Goal: Task Accomplishment & Management: Use online tool/utility

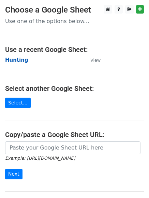
click at [6, 59] on strong "Hunting" at bounding box center [16, 60] width 23 height 6
click at [9, 59] on strong "Hunting" at bounding box center [16, 60] width 23 height 6
click at [19, 73] on main "Choose a Google Sheet Use one of the options below... Use a recent Google Sheet…" at bounding box center [74, 110] width 149 height 211
click at [7, 60] on strong "Hunting" at bounding box center [16, 60] width 23 height 6
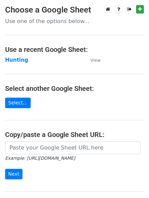
click at [17, 76] on main "Choose a Google Sheet Use one of the options below... Use a recent Google Sheet…" at bounding box center [74, 110] width 149 height 211
click at [17, 61] on strong "Hunting" at bounding box center [16, 60] width 23 height 6
click at [21, 59] on strong "Hunting" at bounding box center [16, 60] width 23 height 6
click at [13, 77] on main "Choose a Google Sheet Use one of the options below... Use a recent Google Sheet…" at bounding box center [74, 110] width 149 height 211
click at [18, 60] on strong "Hunting" at bounding box center [16, 60] width 23 height 6
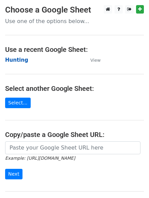
click at [15, 58] on strong "Hunting" at bounding box center [16, 60] width 23 height 6
click at [18, 76] on main "Choose a Google Sheet Use one of the options below... Use a recent Google Sheet…" at bounding box center [74, 110] width 149 height 211
click at [15, 58] on strong "Hunting" at bounding box center [16, 60] width 23 height 6
click at [18, 62] on strong "Hunting" at bounding box center [16, 60] width 23 height 6
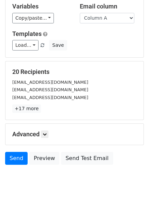
scroll to position [66, 0]
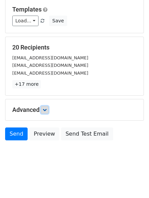
click at [45, 110] on icon at bounding box center [44, 110] width 4 height 4
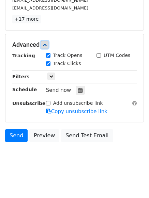
scroll to position [131, 0]
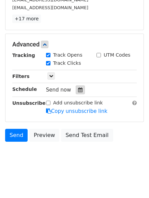
drag, startPoint x: 80, startPoint y: 89, endPoint x: 76, endPoint y: 89, distance: 4.1
click at [80, 89] on div at bounding box center [79, 90] width 9 height 9
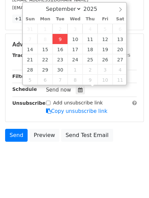
type input "2025-09-09 12:00"
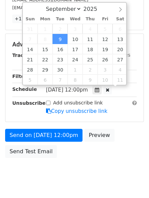
scroll to position [0, 0]
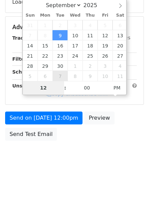
type input "4"
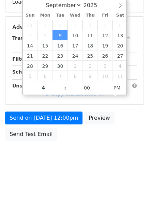
type input "2025-09-09 16:00"
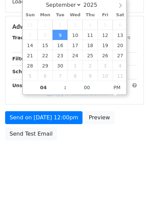
click at [72, 165] on body "New Campaign Daily emails left: 50 Google Sheet: Hunting Variables Copy/paste..…" at bounding box center [74, 27] width 149 height 288
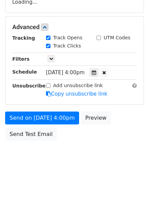
scroll to position [131, 0]
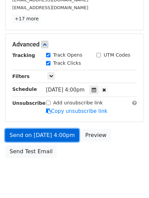
click at [39, 137] on link "Send on Sep 9 at 4:00pm" at bounding box center [42, 135] width 74 height 13
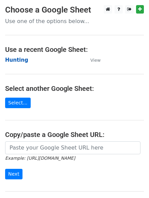
click at [18, 59] on strong "Hunting" at bounding box center [16, 60] width 23 height 6
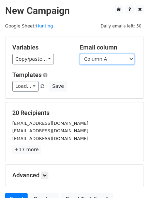
click at [108, 61] on select "Column A Column B Column C Column D Column E" at bounding box center [107, 59] width 54 height 11
select select "Column B"
click at [80, 54] on select "Column A Column B Column C Column D Column E" at bounding box center [107, 59] width 54 height 11
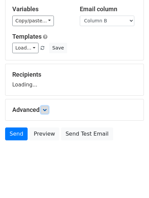
click at [45, 113] on link at bounding box center [44, 109] width 7 height 7
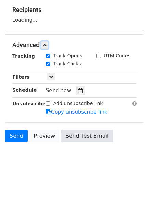
scroll to position [105, 0]
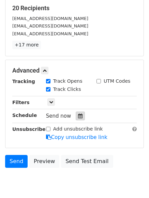
click at [77, 120] on div at bounding box center [79, 116] width 9 height 9
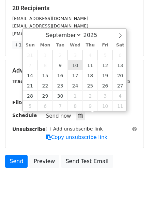
type input "2025-09-10 12:00"
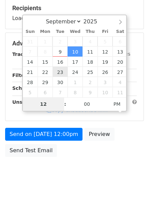
type input "5"
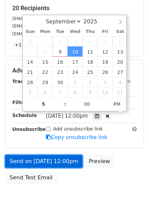
type input "2025-09-10 17:00"
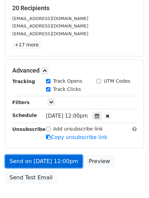
click at [56, 166] on link "Send on Sep 10 at 12:00pm" at bounding box center [43, 161] width 77 height 13
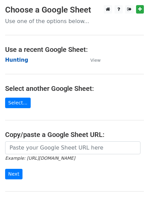
click at [18, 60] on strong "Hunting" at bounding box center [16, 60] width 23 height 6
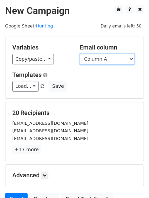
click at [105, 61] on select "Column A Column B Column C Column D Column E" at bounding box center [107, 59] width 54 height 11
select select "Column C"
click at [80, 54] on select "Column A Column B Column C Column D Column E" at bounding box center [107, 59] width 54 height 11
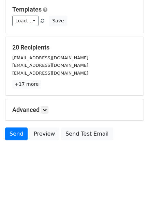
click at [46, 105] on div "Advanced Tracking Track Opens UTM Codes Track Clicks Filters Only include sprea…" at bounding box center [74, 110] width 138 height 21
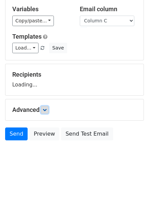
click at [47, 110] on icon at bounding box center [44, 110] width 4 height 4
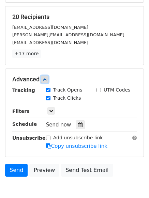
scroll to position [97, 0]
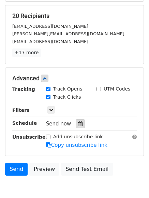
click at [80, 123] on div at bounding box center [79, 124] width 9 height 9
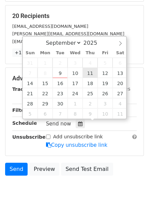
type input "2025-09-11 12:00"
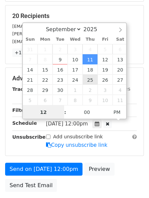
scroll to position [0, 0]
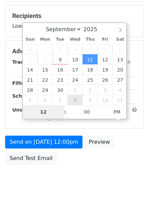
type input "6"
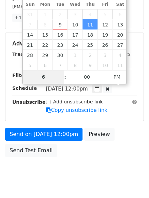
scroll to position [149, 0]
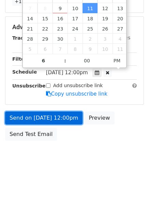
type input "2025-09-11 18:00"
click at [42, 116] on link "Send on Sep 11 at 12:00pm" at bounding box center [43, 118] width 77 height 13
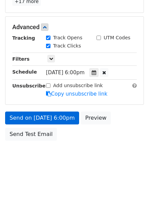
scroll to position [121, 0]
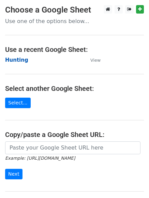
click at [15, 58] on strong "Hunting" at bounding box center [16, 60] width 23 height 6
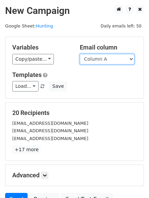
click at [102, 61] on select "Column A Column B Column C Column D Column E" at bounding box center [107, 59] width 54 height 11
select select "Column D"
click at [80, 54] on select "Column A Column B Column C Column D Column E" at bounding box center [107, 59] width 54 height 11
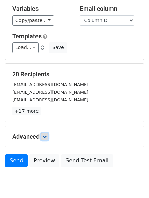
click at [43, 133] on link at bounding box center [44, 136] width 7 height 7
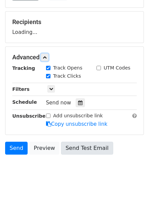
scroll to position [105, 0]
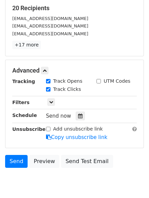
click at [79, 121] on div "Tracking Track Opens UTM Codes Track Clicks Filters Only include spreadsheet ro…" at bounding box center [74, 110] width 124 height 64
click at [79, 119] on icon at bounding box center [80, 116] width 4 height 5
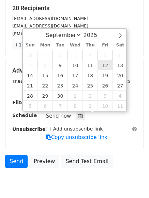
type input "2025-09-12 12:00"
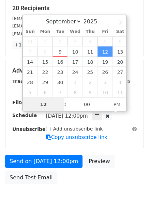
scroll to position [0, 0]
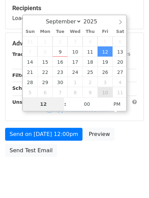
type input "7"
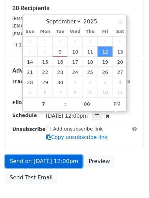
type input "2025-09-12 19:00"
click at [44, 161] on link "Send on Sep 12 at 12:00pm" at bounding box center [43, 161] width 77 height 13
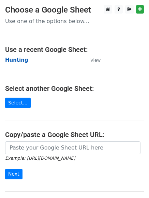
click at [7, 61] on strong "Hunting" at bounding box center [16, 60] width 23 height 6
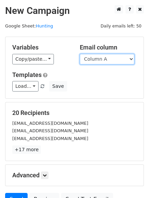
click at [98, 58] on select "Column A Column B Column C Column D Column E" at bounding box center [107, 59] width 54 height 11
select select "Column E"
click at [80, 54] on select "Column A Column B Column C Column D Column E" at bounding box center [107, 59] width 54 height 11
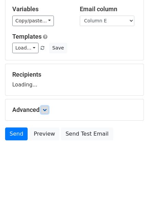
click at [46, 113] on link at bounding box center [44, 109] width 7 height 7
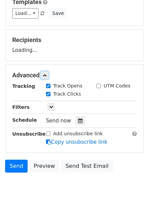
scroll to position [105, 0]
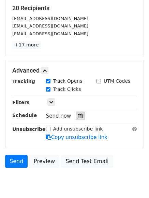
click at [79, 116] on div at bounding box center [79, 116] width 9 height 9
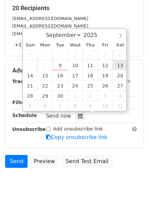
type input "[DATE] 12:00"
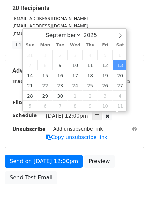
scroll to position [0, 0]
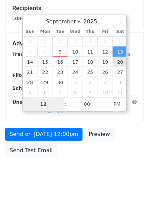
type input "8"
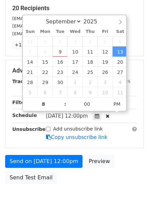
type input "[DATE] 20:00"
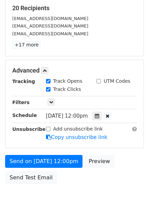
click at [58, 183] on div "Send on [DATE] 12:00pm Preview Send Test Email" at bounding box center [74, 171] width 149 height 33
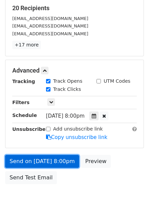
click at [44, 158] on link "Send on [DATE] 8:00pm" at bounding box center [42, 161] width 74 height 13
